Goal: Task Accomplishment & Management: Manage account settings

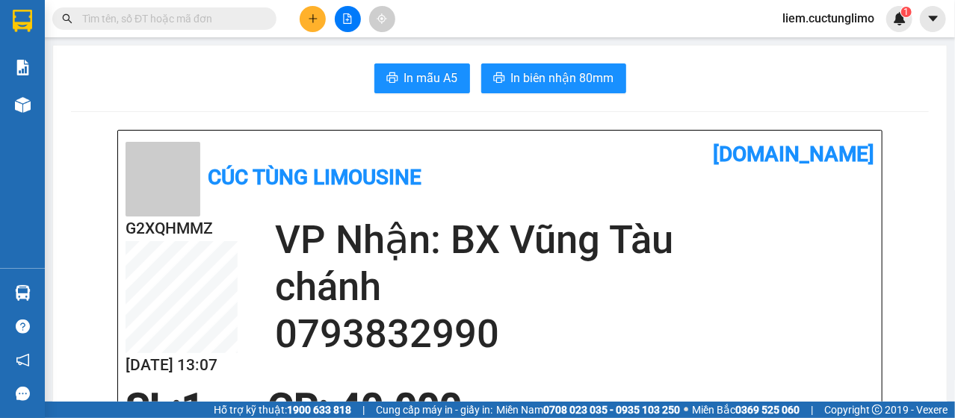
click at [851, 24] on span "liem.cuctunglimo" at bounding box center [828, 18] width 116 height 19
click at [813, 53] on span "Đăng xuất" at bounding box center [835, 46] width 84 height 16
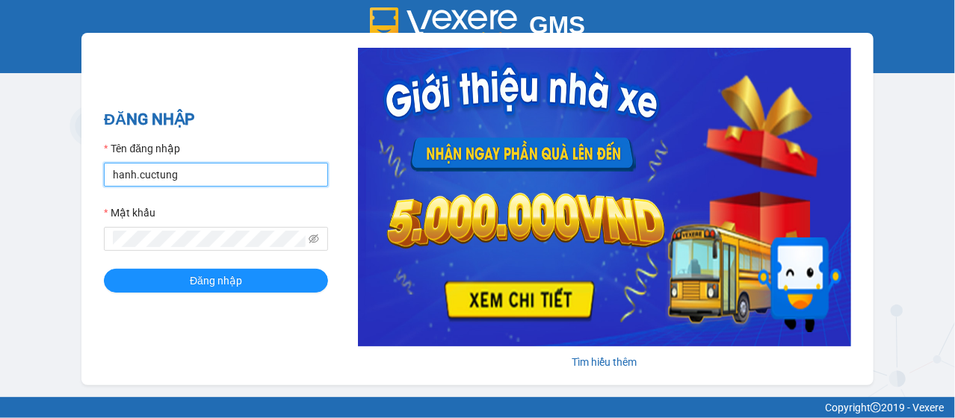
click at [133, 178] on input "hanh.cuctung" at bounding box center [216, 175] width 224 height 24
click at [133, 179] on input "hanh.cuctung" at bounding box center [216, 175] width 224 height 24
type input "lua.cuctunglimo"
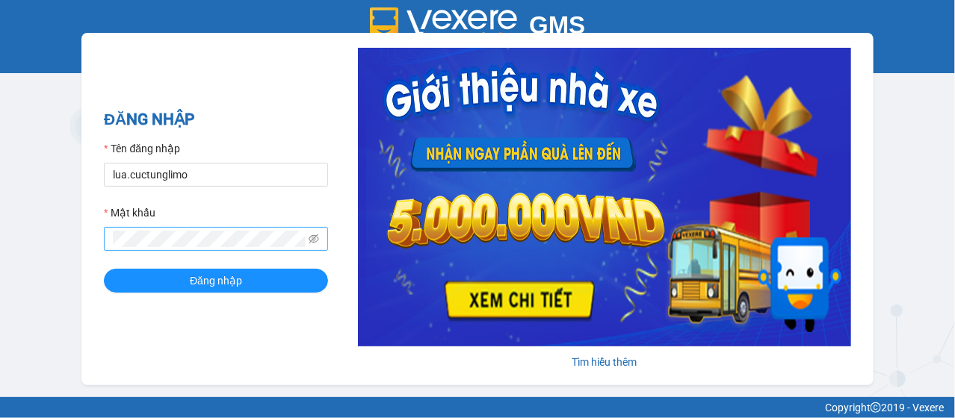
click at [201, 248] on span at bounding box center [216, 239] width 224 height 24
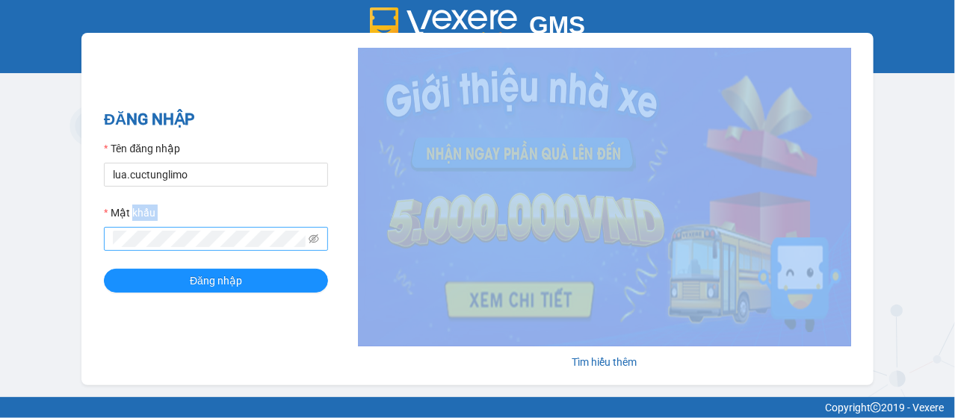
click at [201, 248] on span at bounding box center [216, 239] width 224 height 24
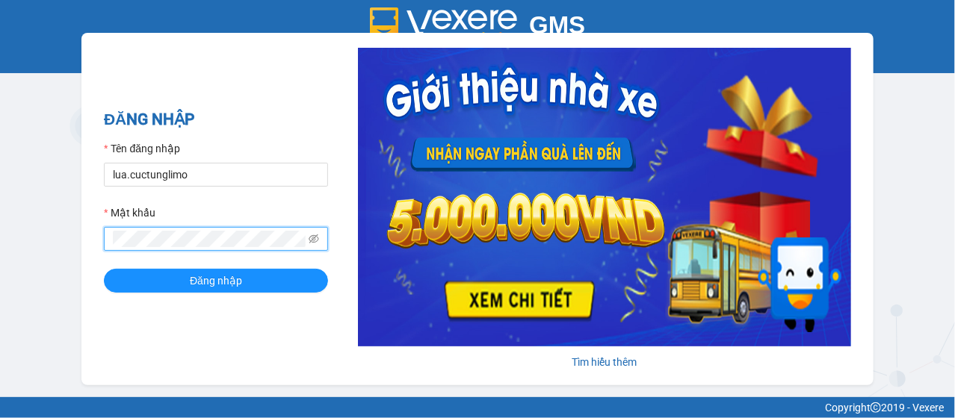
click at [104, 269] on button "Đăng nhập" at bounding box center [216, 281] width 224 height 24
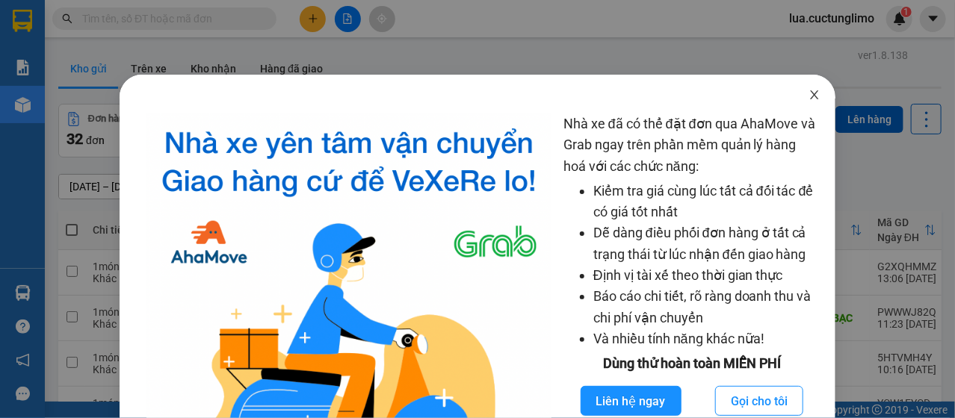
click at [796, 98] on span "Close" at bounding box center [814, 96] width 42 height 42
